Goal: Information Seeking & Learning: Learn about a topic

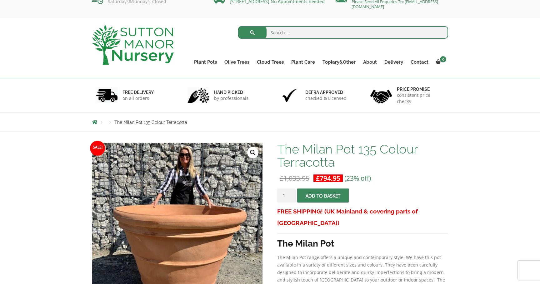
click at [287, 32] on input "search" at bounding box center [343, 32] width 210 height 12
type input "urn"
click at [252, 32] on button "submit" at bounding box center [252, 32] width 28 height 12
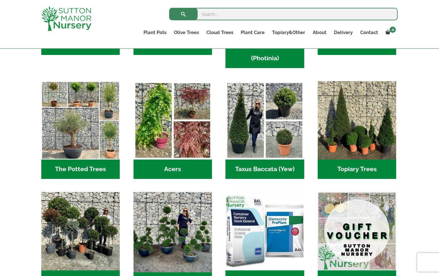
scroll to position [411, 0]
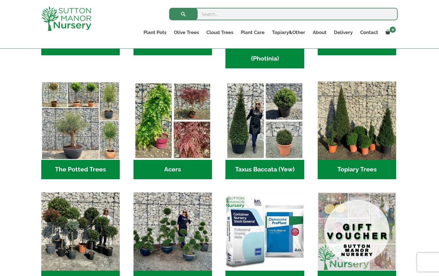
click at [27, 127] on div "FREE UK DELIVERY UK’S LEADING SUPPLIERS OF TREES & POTS Where quality grows on …" at bounding box center [219, 123] width 439 height 841
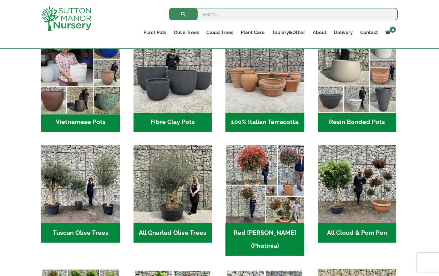
scroll to position [223, 0]
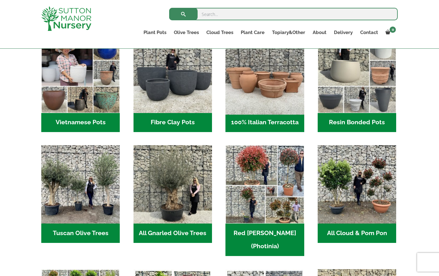
click at [267, 67] on img "Visit product category 100% Italian Terracotta" at bounding box center [264, 73] width 82 height 82
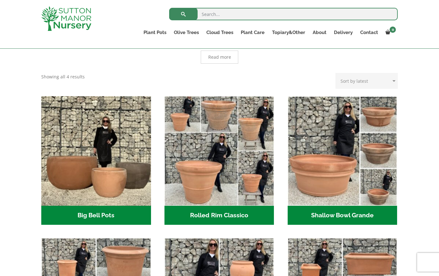
scroll to position [156, 0]
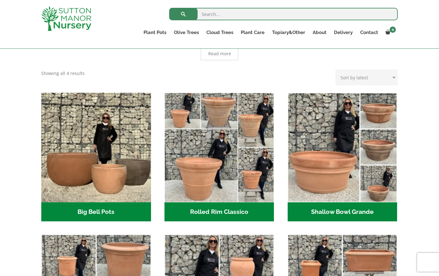
click at [25, 168] on div "XL Italian Terracotta Garden Pots Timeless Beauty with Lasting Sophistication I…" at bounding box center [219, 205] width 439 height 373
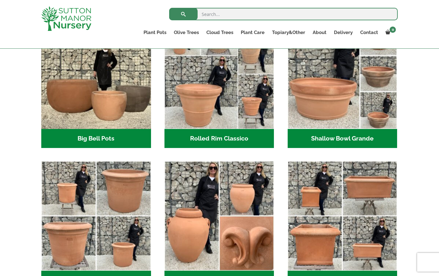
scroll to position [230, 0]
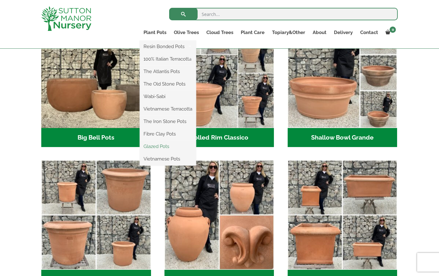
click at [156, 148] on link "Glazed Pots" at bounding box center [168, 146] width 56 height 9
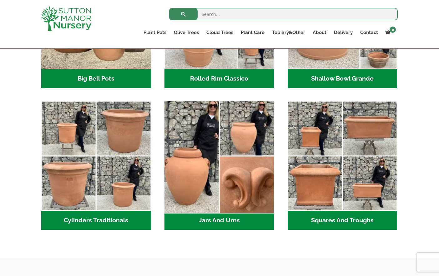
scroll to position [276, 0]
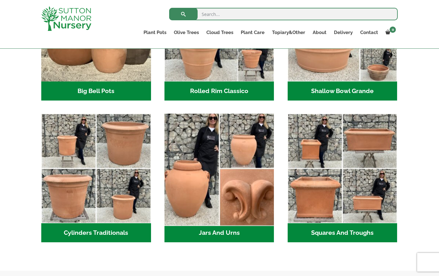
click at [220, 148] on img "Visit product category Jars And Urns" at bounding box center [218, 168] width 115 height 115
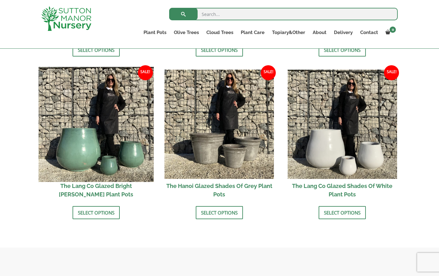
scroll to position [641, 0]
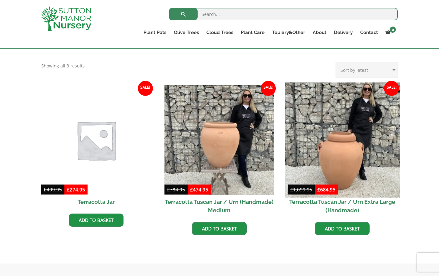
scroll to position [236, 0]
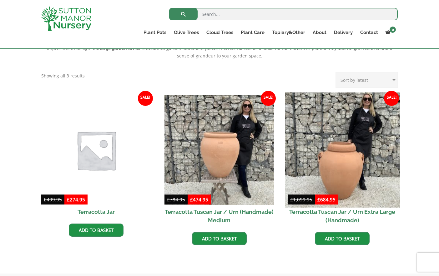
click at [370, 161] on img at bounding box center [342, 149] width 115 height 115
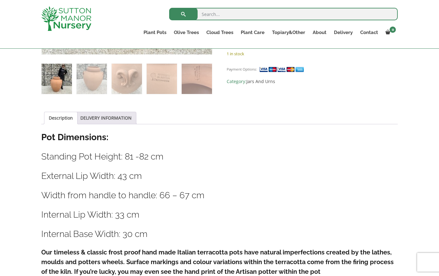
scroll to position [260, 0]
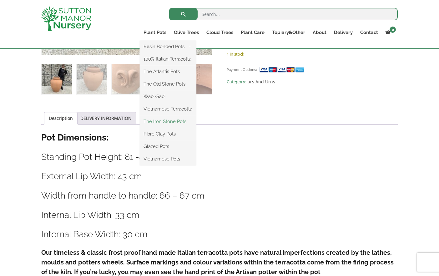
click at [164, 121] on link "The Iron Stone Pots" at bounding box center [168, 121] width 56 height 9
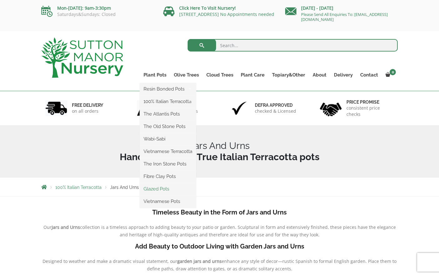
click at [162, 188] on link "Glazed Pots" at bounding box center [168, 188] width 56 height 9
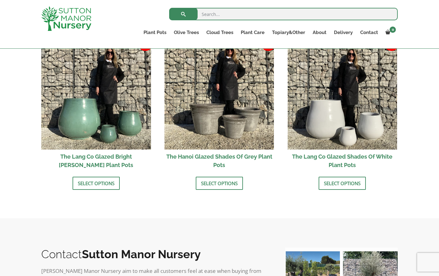
scroll to position [589, 0]
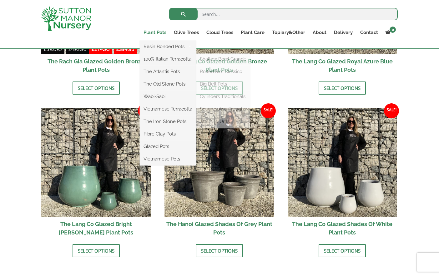
click at [155, 30] on link "Plant Pots" at bounding box center [155, 32] width 30 height 9
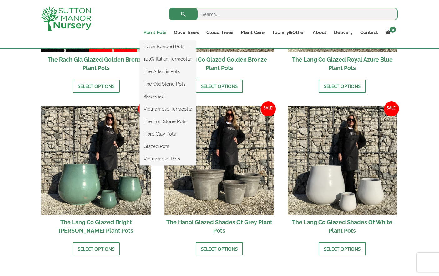
click at [152, 34] on link "Plant Pots" at bounding box center [155, 32] width 30 height 9
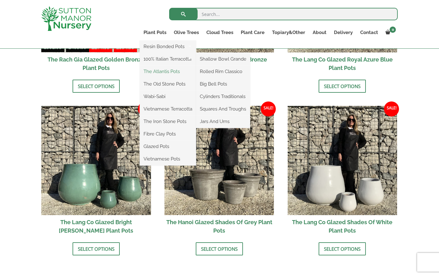
scroll to position [591, 0]
click at [171, 72] on link "The Atlantis Pots" at bounding box center [168, 71] width 56 height 9
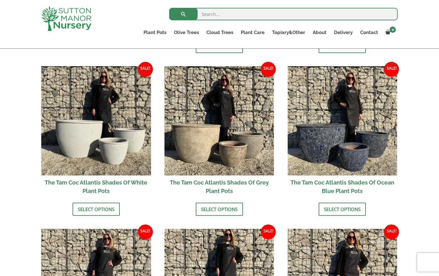
scroll to position [314, 0]
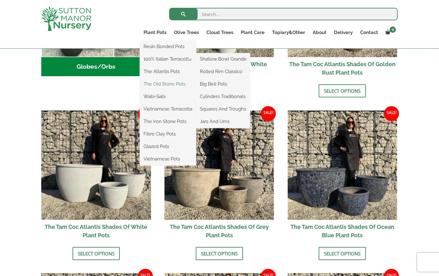
click at [159, 84] on link "The Old Stone Pots" at bounding box center [168, 83] width 56 height 9
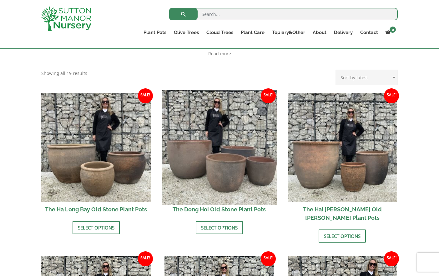
scroll to position [36, 0]
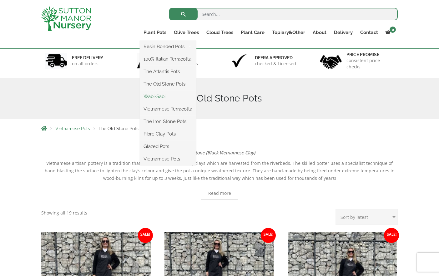
click at [155, 95] on link "Wabi-Sabi" at bounding box center [168, 96] width 56 height 9
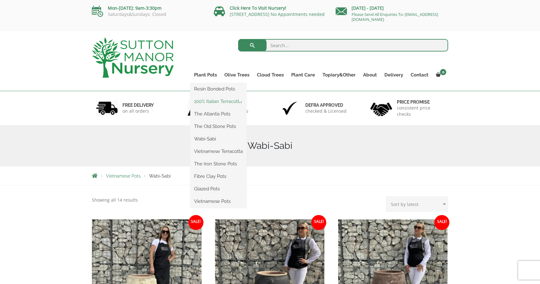
click at [225, 103] on link "100% Italian Terracotta" at bounding box center [218, 101] width 56 height 9
click at [211, 100] on link "100% Italian Terracotta" at bounding box center [218, 101] width 56 height 9
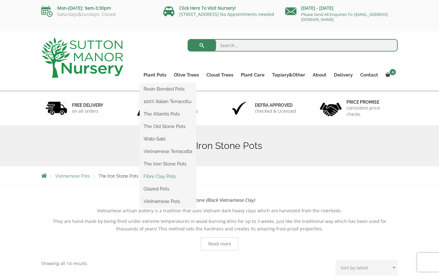
click at [155, 177] on link "Fibre Clay Pots" at bounding box center [168, 176] width 56 height 9
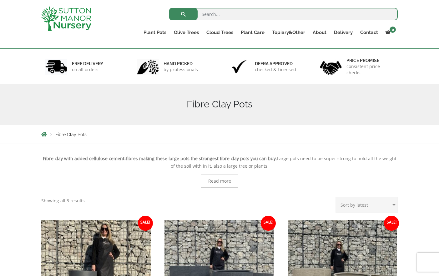
scroll to position [18, 0]
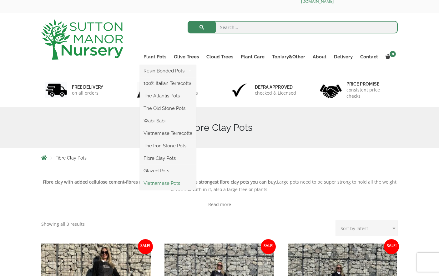
click at [156, 181] on link "Vietnamese Pots" at bounding box center [168, 183] width 56 height 9
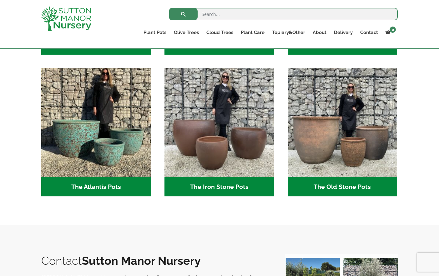
scroll to position [350, 0]
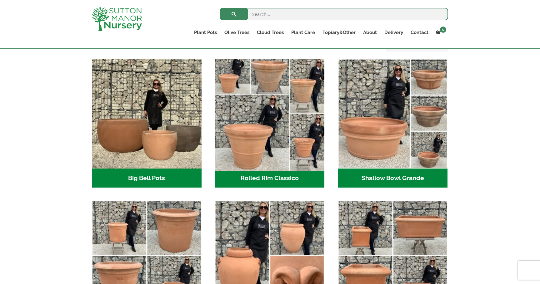
scroll to position [199, 0]
